Goal: Check status: Check status

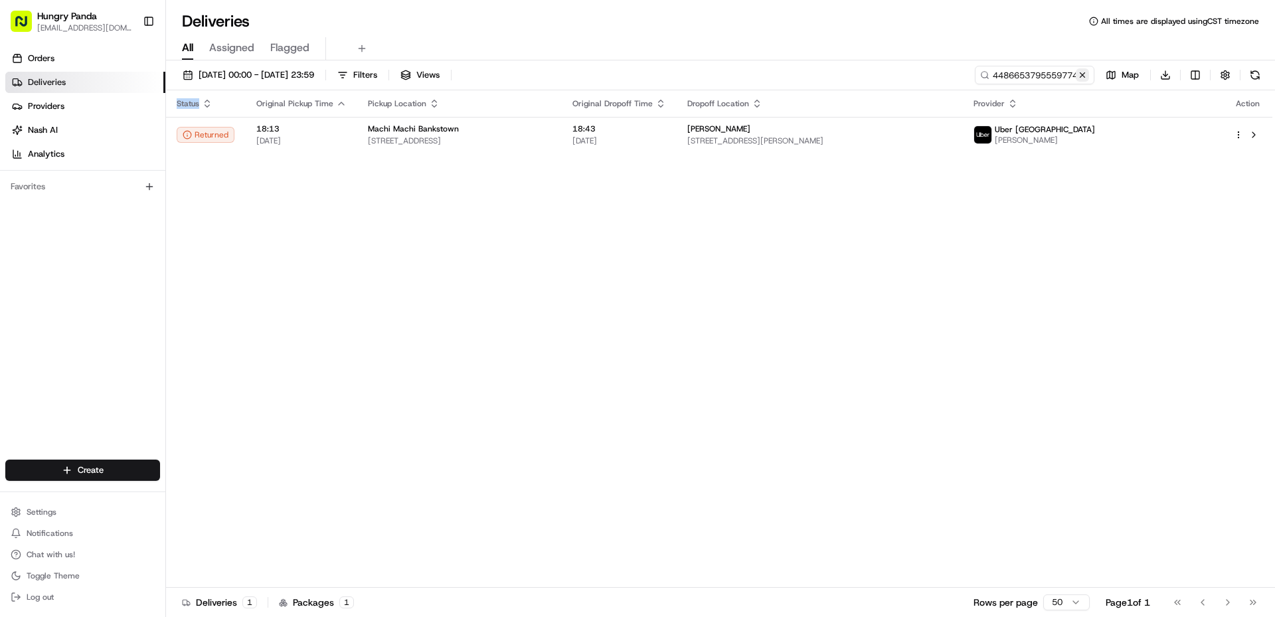
click at [1088, 76] on button at bounding box center [1082, 74] width 13 height 13
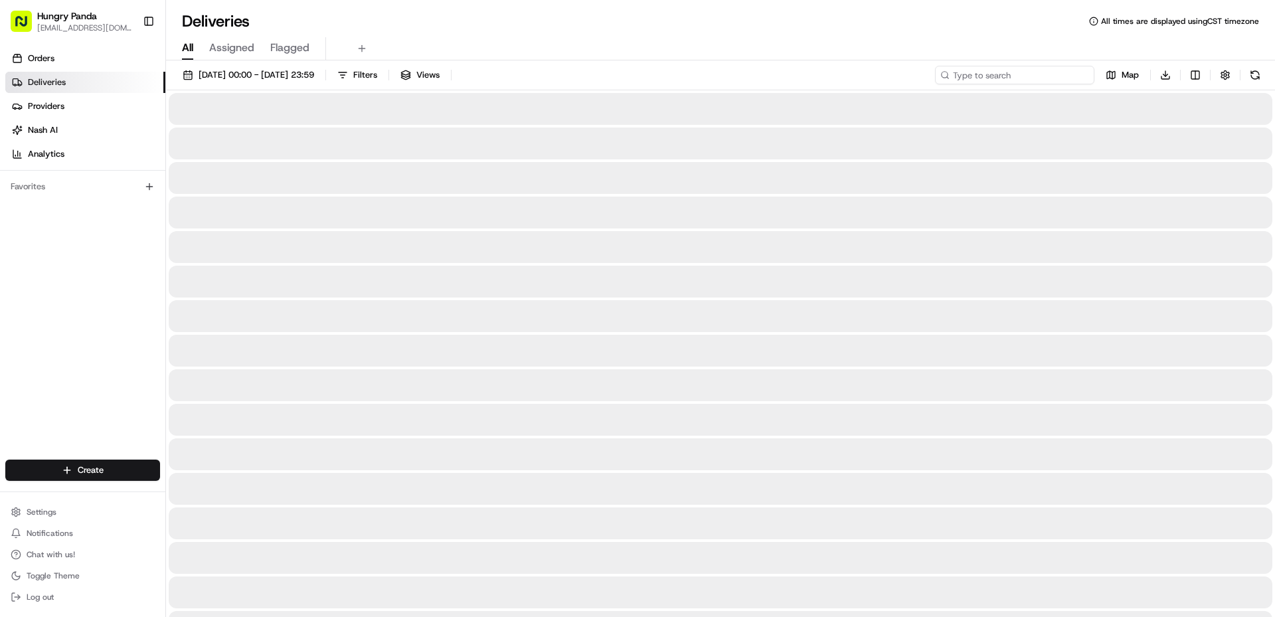
click at [1059, 78] on input at bounding box center [1014, 75] width 159 height 19
paste input "5442630545054766221807"
type input "5442630545054766221807"
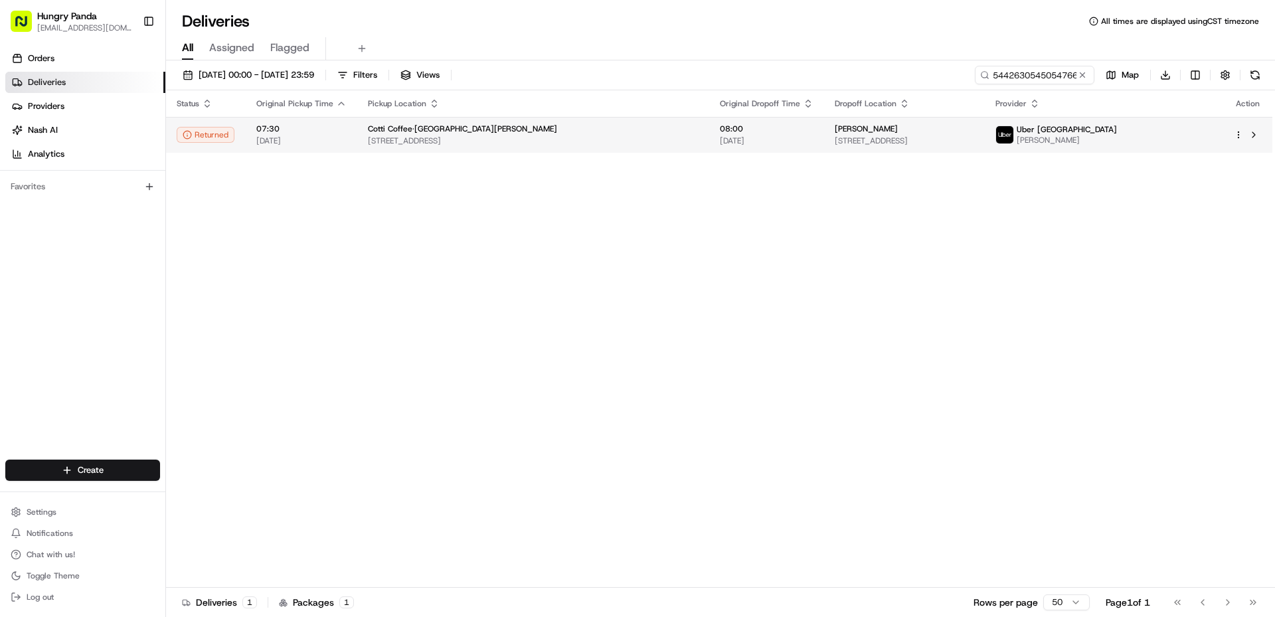
click at [627, 145] on span "[STREET_ADDRESS]" at bounding box center [533, 140] width 331 height 11
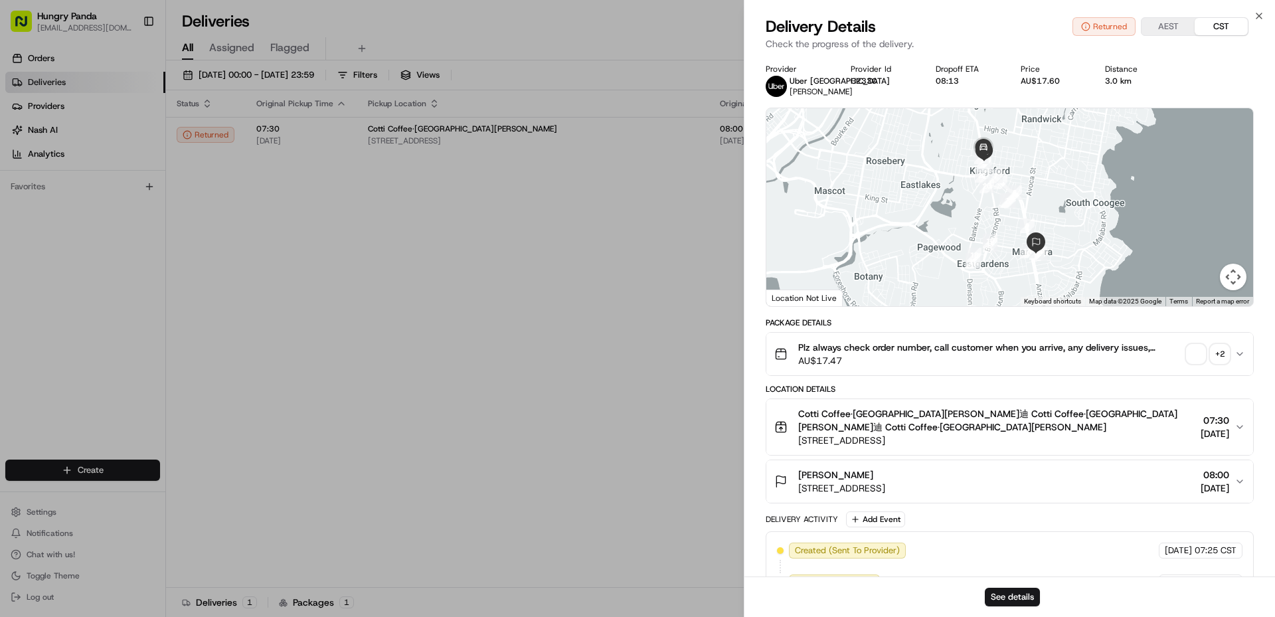
click at [1193, 361] on span "button" at bounding box center [1196, 354] width 19 height 19
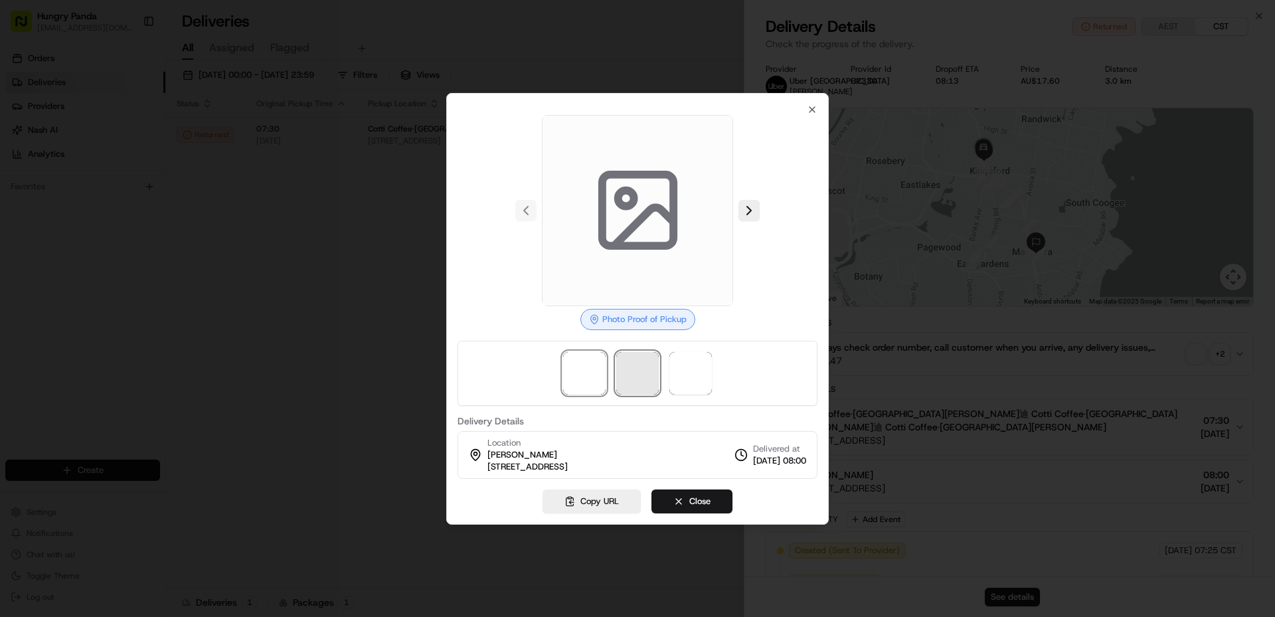
click at [641, 381] on span at bounding box center [637, 373] width 43 height 43
click at [705, 378] on span at bounding box center [690, 373] width 43 height 43
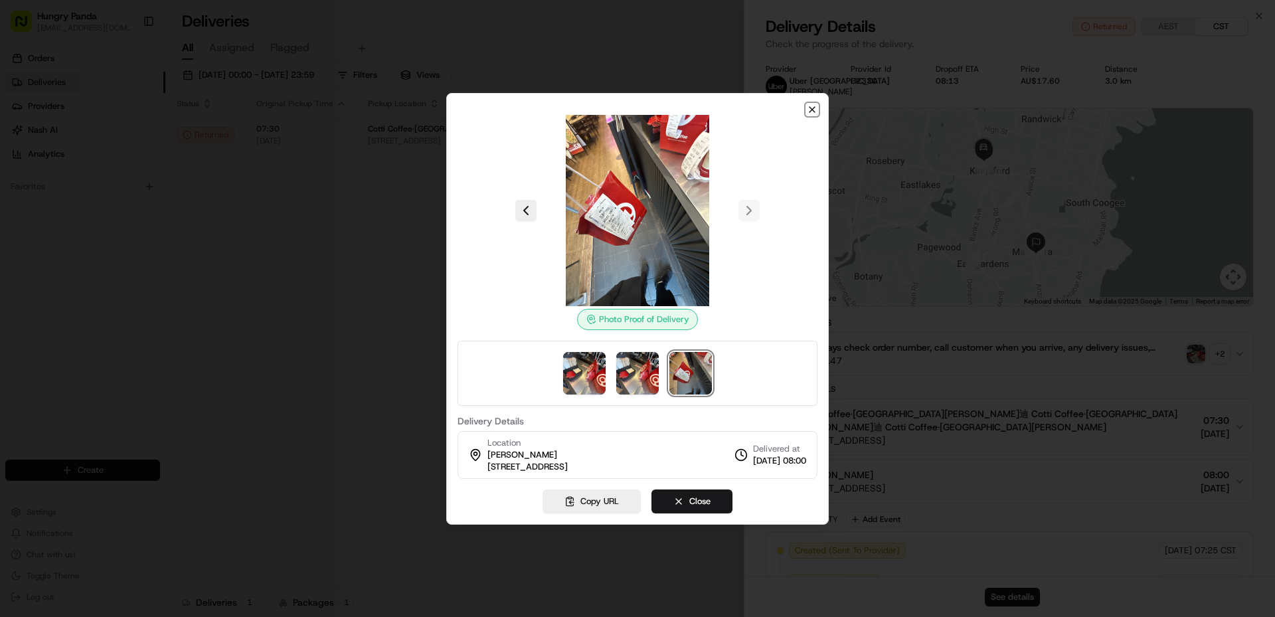
click at [810, 114] on icon "button" at bounding box center [812, 109] width 11 height 11
